Goal: Information Seeking & Learning: Learn about a topic

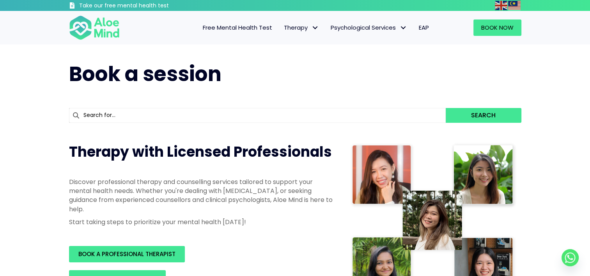
click at [233, 30] on span "Free Mental Health Test" at bounding box center [237, 27] width 69 height 8
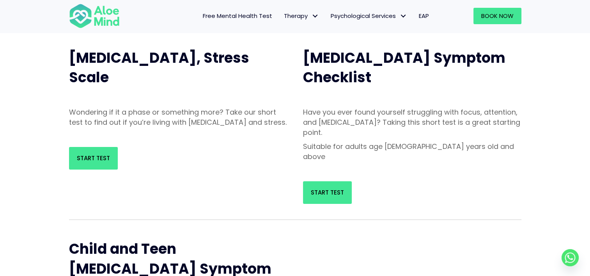
scroll to position [78, 0]
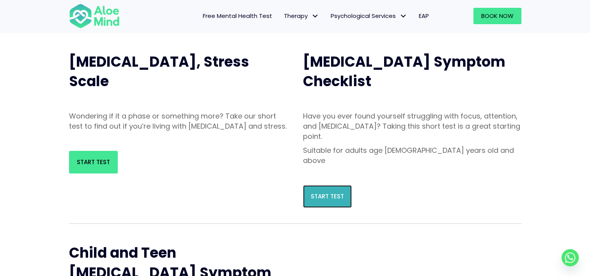
click at [333, 185] on link "Start Test" at bounding box center [327, 196] width 49 height 23
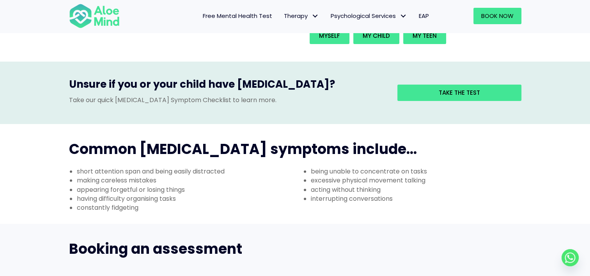
scroll to position [195, 0]
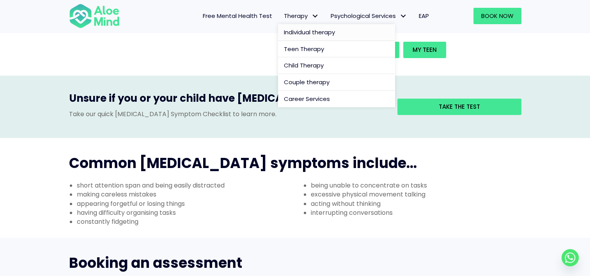
click at [311, 30] on span "Individual therapy" at bounding box center [309, 32] width 51 height 8
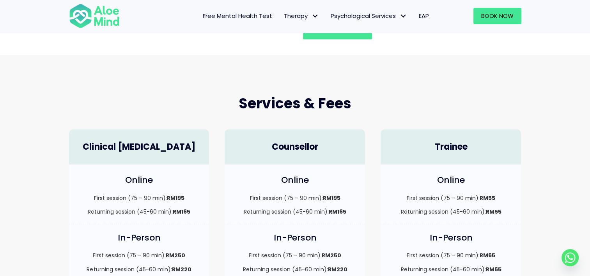
scroll to position [117, 0]
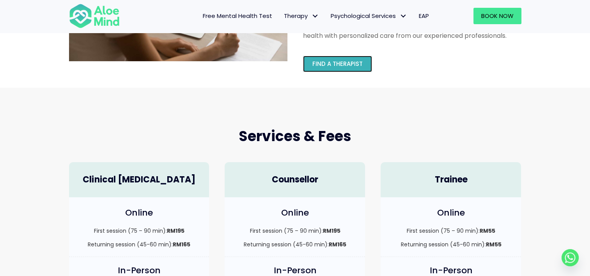
click at [356, 69] on link "Find a therapist" at bounding box center [337, 64] width 69 height 16
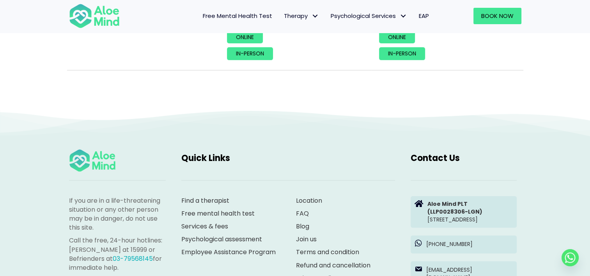
scroll to position [3586, 0]
